Goal: Transaction & Acquisition: Purchase product/service

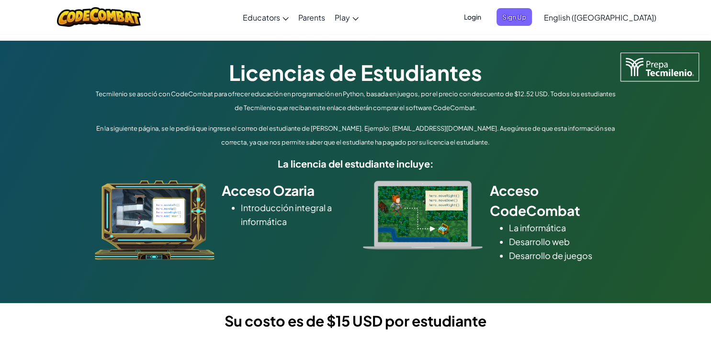
click at [221, 136] on p "En la siguiente página, se le pedirá que ingrese el correo del estudiante de [P…" at bounding box center [355, 136] width 527 height 28
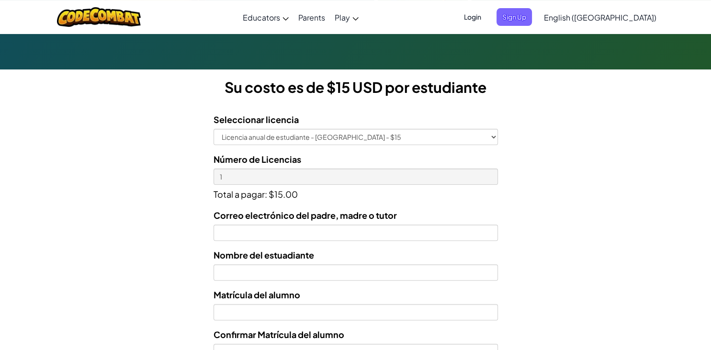
scroll to position [253, 0]
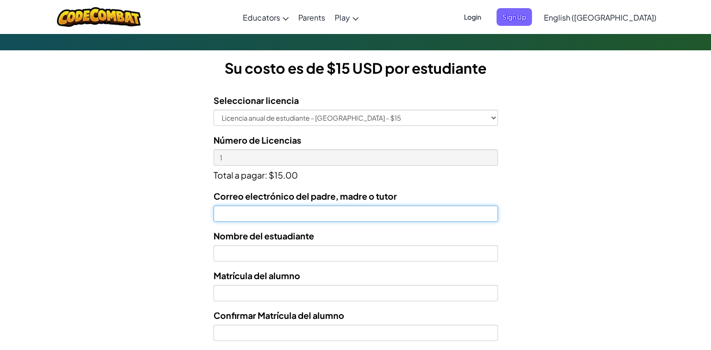
click at [237, 215] on input "Correo electrónico del padre, madre o tutor" at bounding box center [356, 214] width 285 height 16
type input "reynaedithrubi@gmail.com"
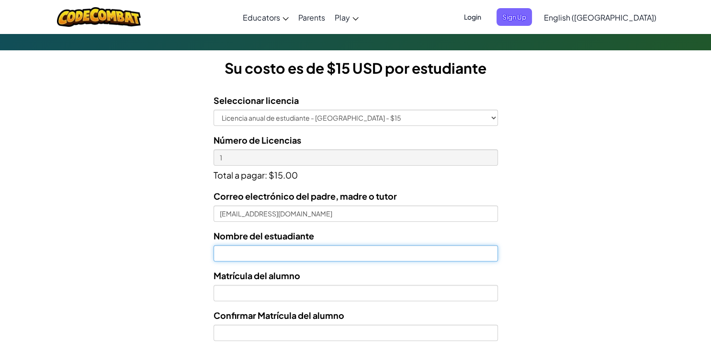
click at [241, 255] on input "text" at bounding box center [356, 253] width 285 height 16
type input "Esmeralda Reyna Vidal"
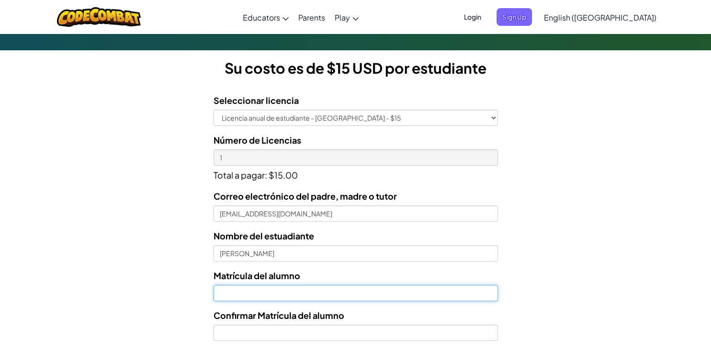
click at [241, 293] on input "Nombre del estuadiante" at bounding box center [356, 293] width 285 height 16
type input "al07172800"
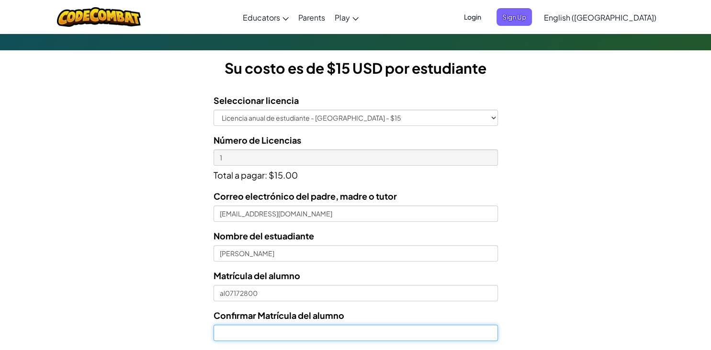
click at [252, 330] on input "Confirmar Matrícula del alumno" at bounding box center [356, 333] width 285 height 16
type input "al07172800"
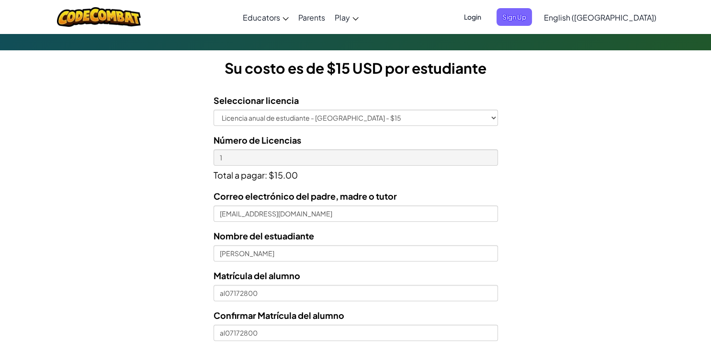
click at [113, 310] on form "Seleccionar licencia Licencia anual de estudiante - Universidad Tecmilenio - $1…" at bounding box center [249, 283] width 498 height 394
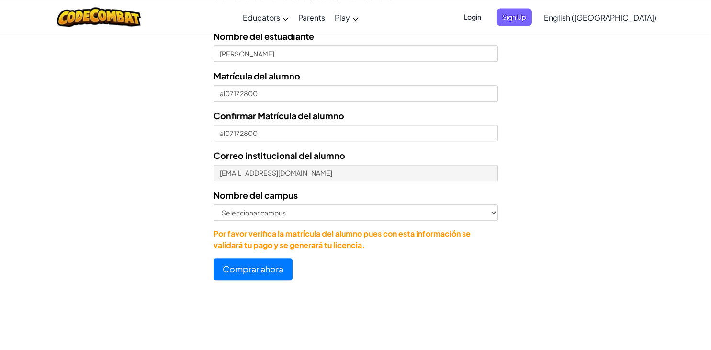
scroll to position [455, 0]
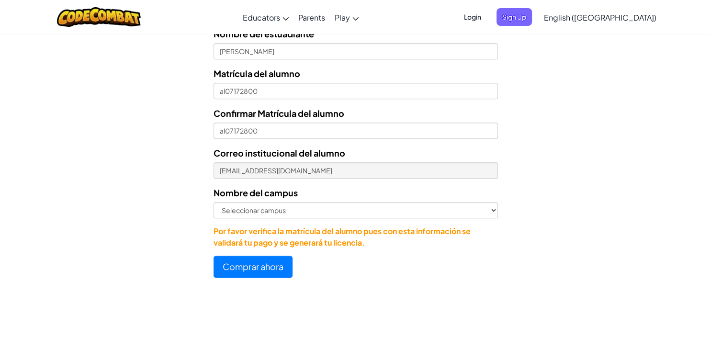
click at [185, 223] on form "Seleccionar licencia Licencia anual de estudiante - Universidad Tecmilenio - $1…" at bounding box center [249, 81] width 498 height 394
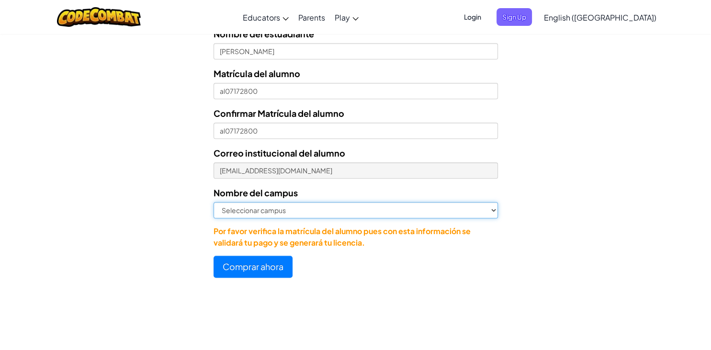
click at [214, 202] on select "Seleccionar campus Cancún Central Chihuahua Ciudad Juárez Ciudad Obregón Cuauti…" at bounding box center [356, 210] width 285 height 16
select select "Ferrería"
click option "Ferrería" at bounding box center [0, 0] width 0 height 0
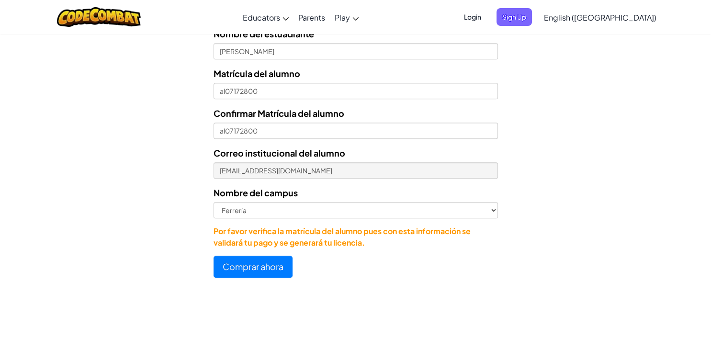
click at [195, 241] on form "Seleccionar licencia Licencia anual de estudiante - Universidad Tecmilenio - $1…" at bounding box center [249, 81] width 498 height 394
click at [233, 273] on button "Comprar ahora" at bounding box center [253, 267] width 79 height 22
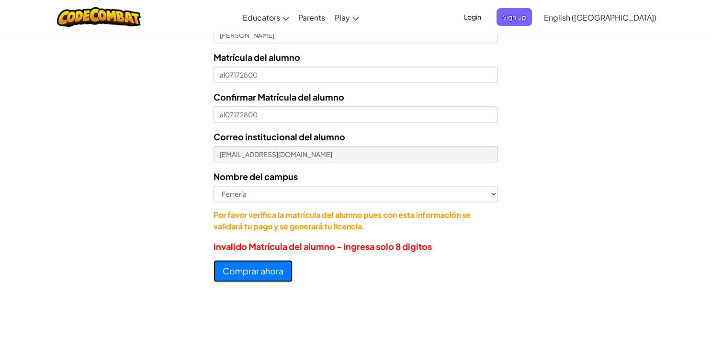
scroll to position [439, 0]
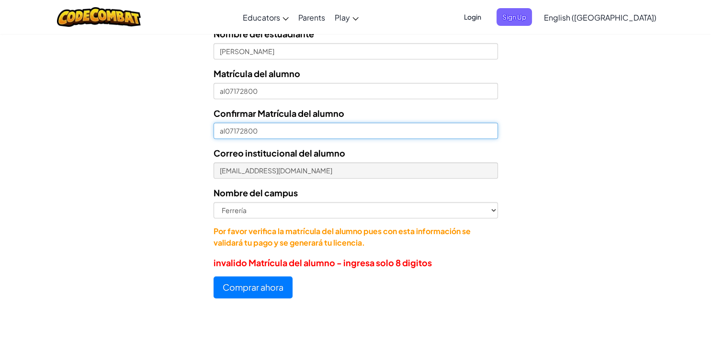
click at [267, 129] on input "al07172800" at bounding box center [356, 131] width 285 height 16
click at [229, 128] on input "al07172800" at bounding box center [356, 131] width 285 height 16
type input "7172800"
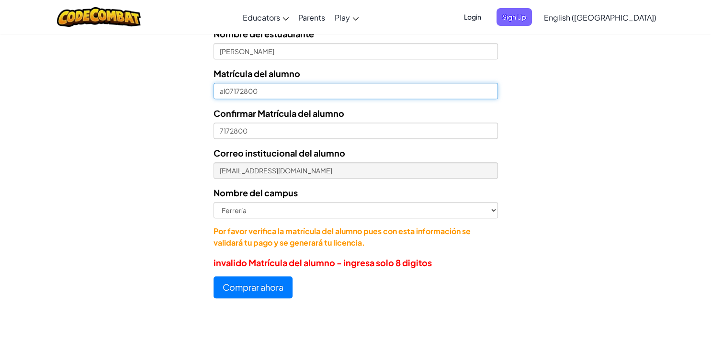
click at [230, 88] on input "al07172800" at bounding box center [356, 91] width 285 height 16
click at [162, 278] on form "Seleccionar licencia Licencia anual de estudiante - Universidad Tecmilenio - $1…" at bounding box center [249, 99] width 498 height 398
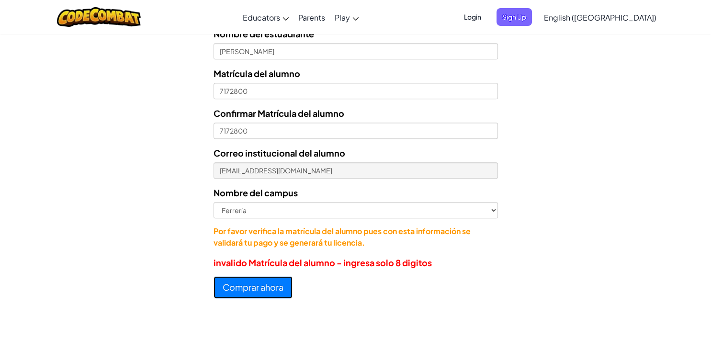
click at [233, 291] on button "Comprar ahora" at bounding box center [253, 287] width 79 height 22
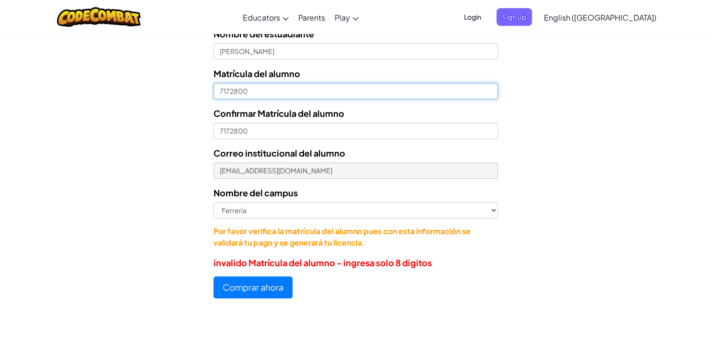
click at [219, 92] on input "7172800" at bounding box center [356, 91] width 285 height 16
type input "07172800"
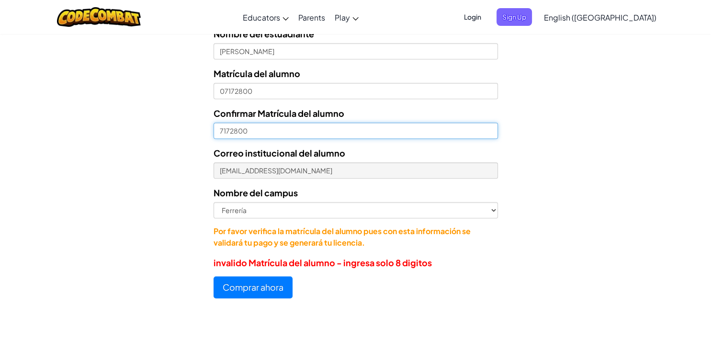
click at [218, 131] on input "7172800" at bounding box center [356, 131] width 285 height 16
type input "07172800"
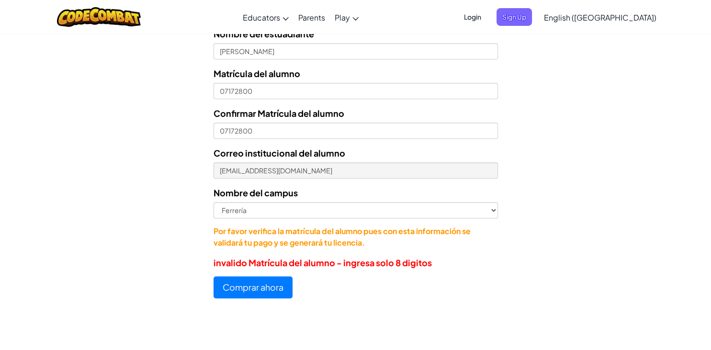
click at [175, 255] on form "Seleccionar licencia Licencia anual de estudiante - Universidad Tecmilenio - $1…" at bounding box center [249, 99] width 498 height 398
click at [228, 289] on button "Comprar ahora" at bounding box center [253, 287] width 79 height 22
